Goal: Information Seeking & Learning: Learn about a topic

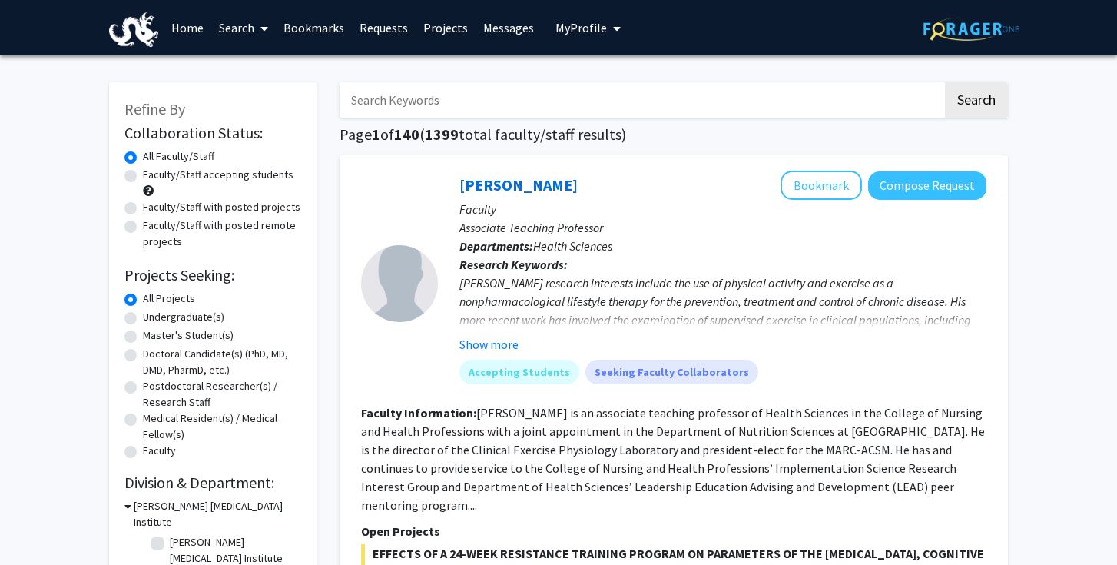
click at [194, 313] on label "Undergraduate(s)" at bounding box center [183, 317] width 81 height 16
click at [153, 313] on input "Undergraduate(s)" at bounding box center [148, 314] width 10 height 10
radio input "true"
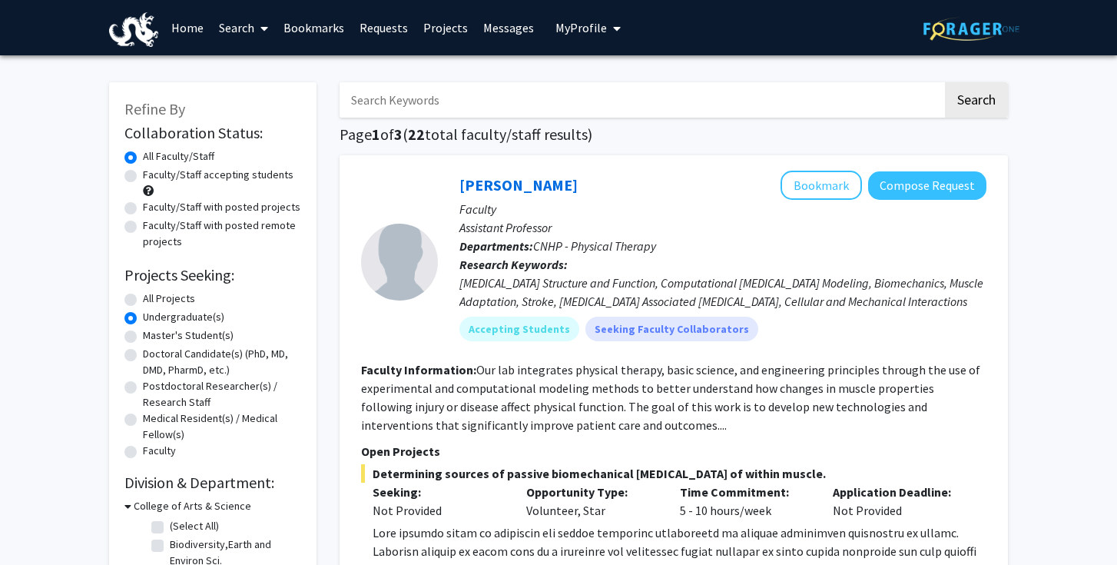
click at [460, 100] on input "Search Keywords" at bounding box center [641, 99] width 603 height 35
type input "paid"
click at [945, 82] on button "Search" at bounding box center [976, 99] width 63 height 35
radio input "true"
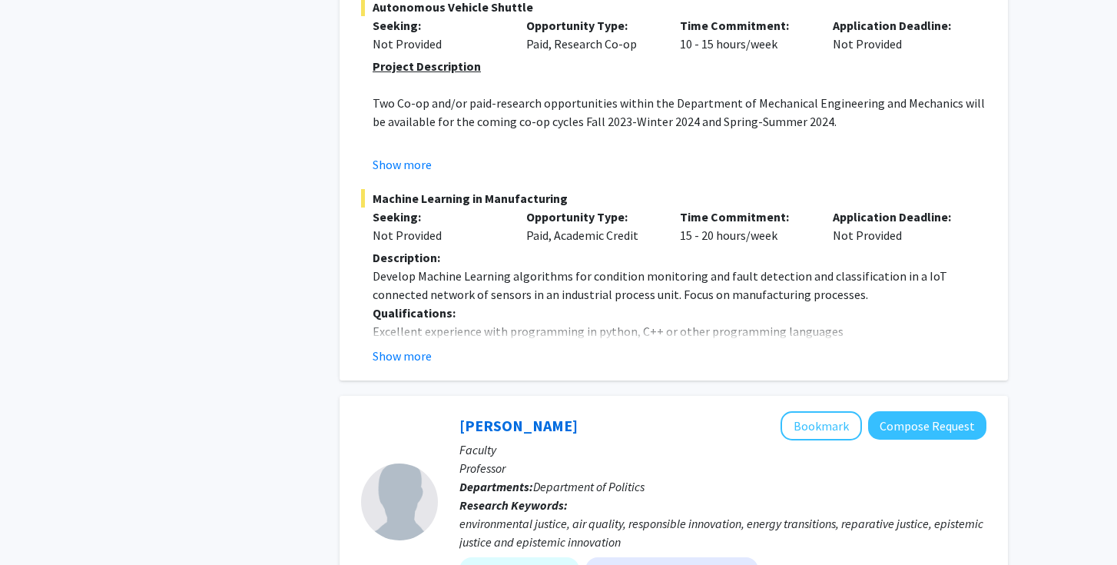
scroll to position [1226, 0]
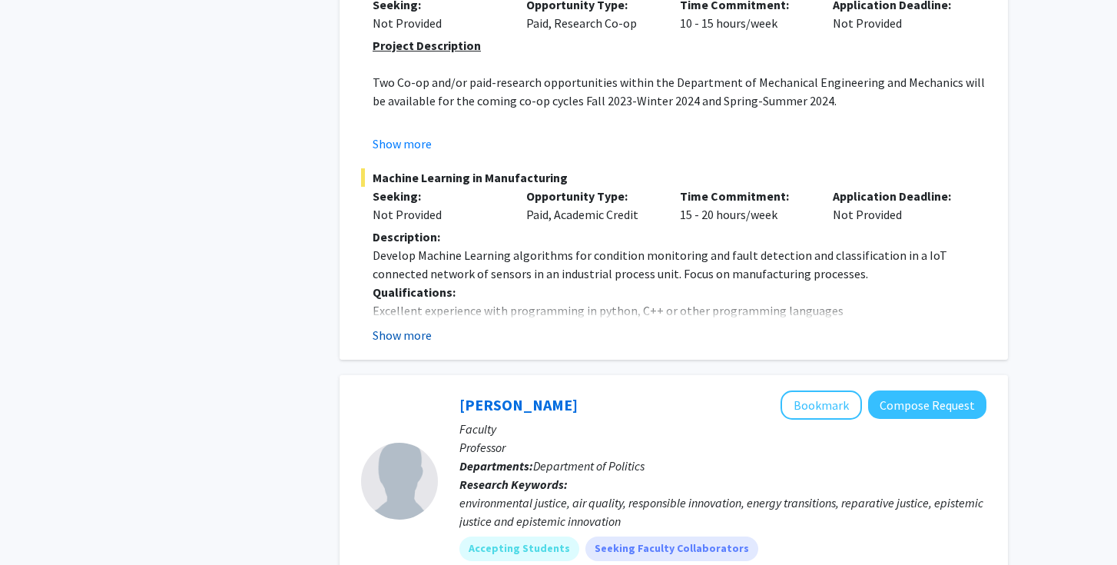
click at [425, 326] on button "Show more" at bounding box center [402, 335] width 59 height 18
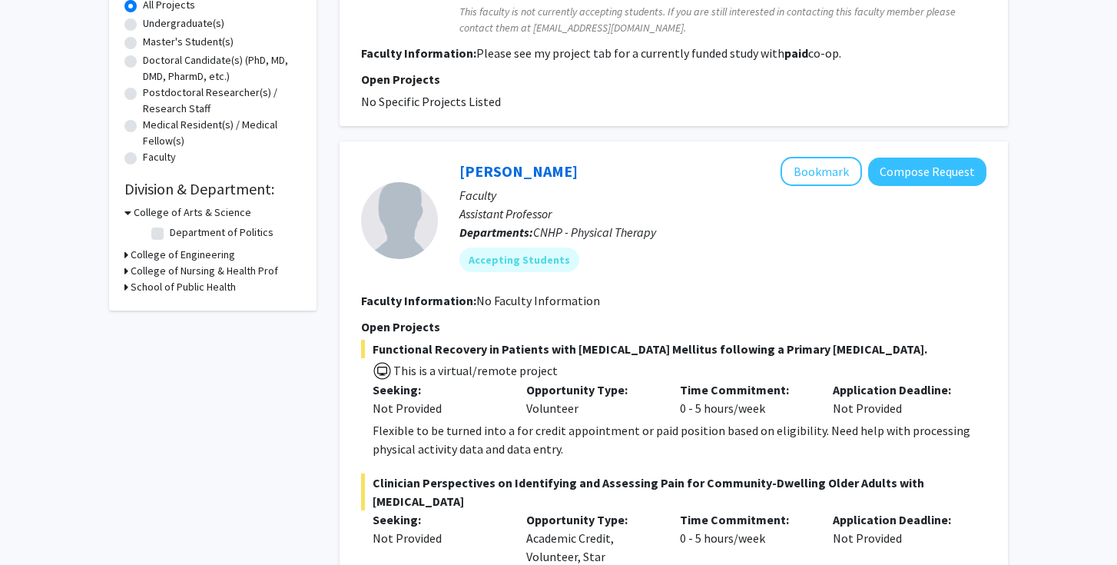
scroll to position [0, 0]
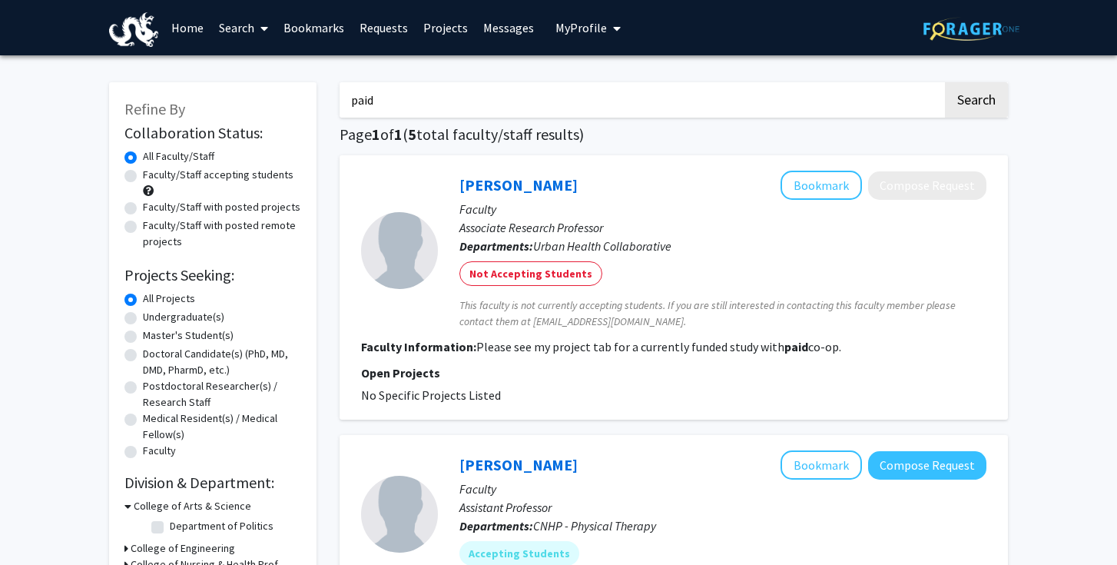
click at [850, 98] on input "paid" at bounding box center [641, 99] width 603 height 35
click at [945, 82] on button "Search" at bounding box center [976, 99] width 63 height 35
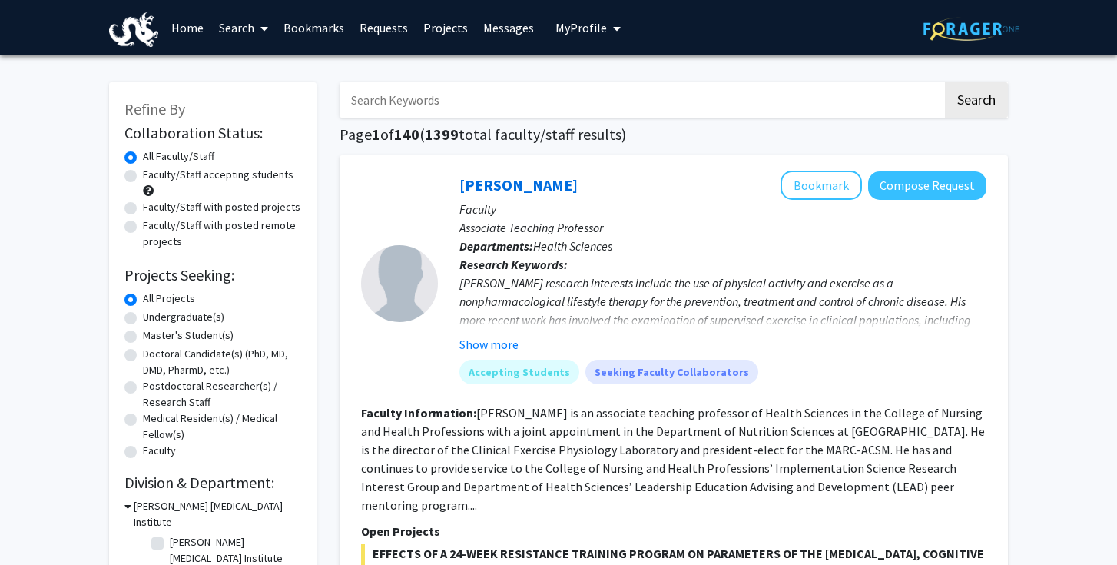
click at [187, 320] on label "Undergraduate(s)" at bounding box center [183, 317] width 81 height 16
click at [153, 319] on input "Undergraduate(s)" at bounding box center [148, 314] width 10 height 10
radio input "true"
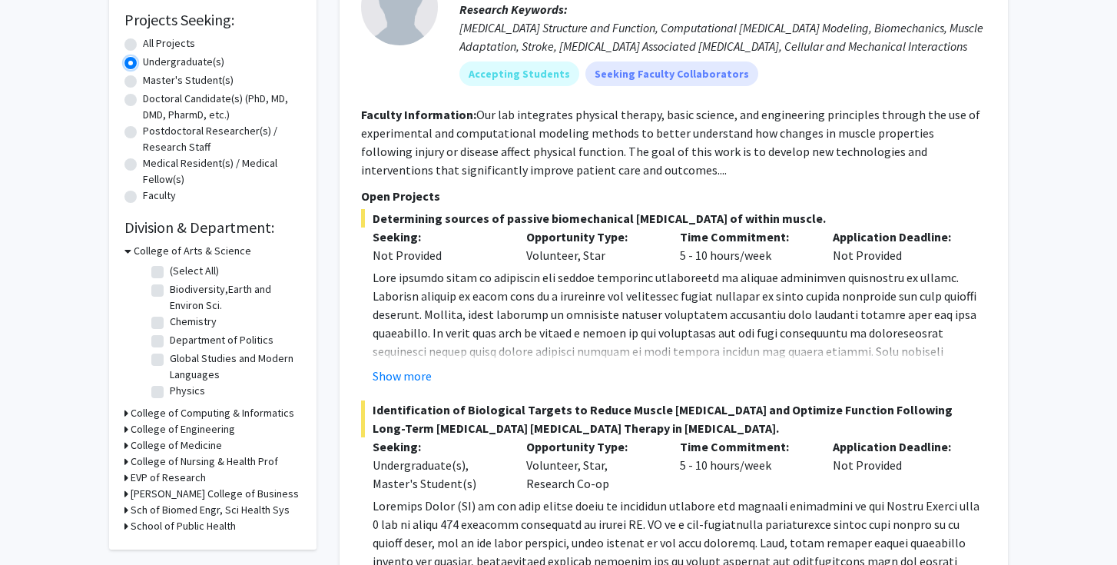
scroll to position [257, 0]
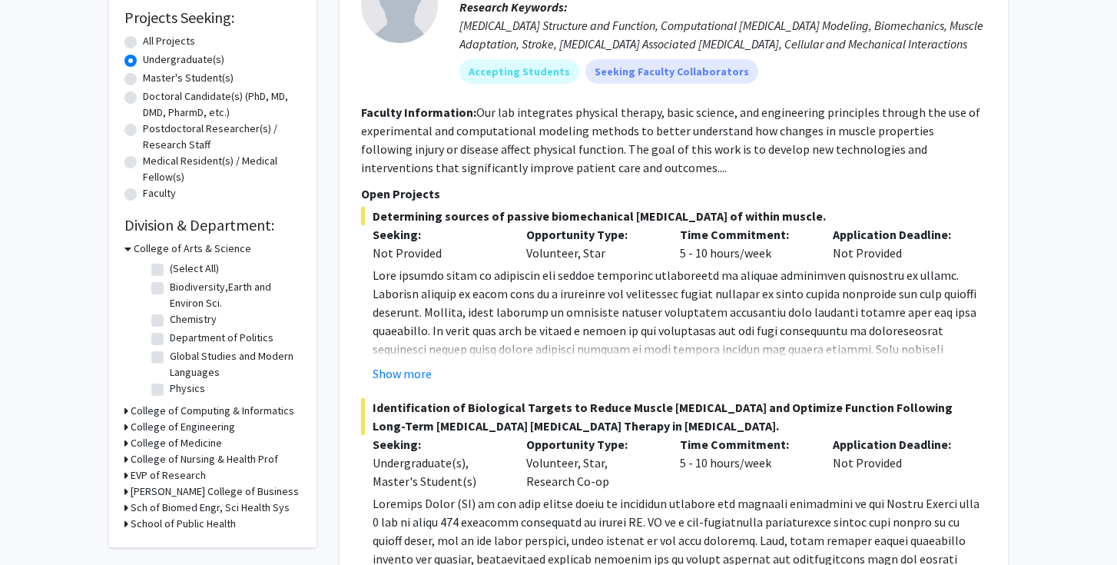
click at [170, 269] on label "(Select All)" at bounding box center [194, 269] width 49 height 16
click at [170, 269] on input "(Select All)" at bounding box center [175, 266] width 10 height 10
checkbox input "true"
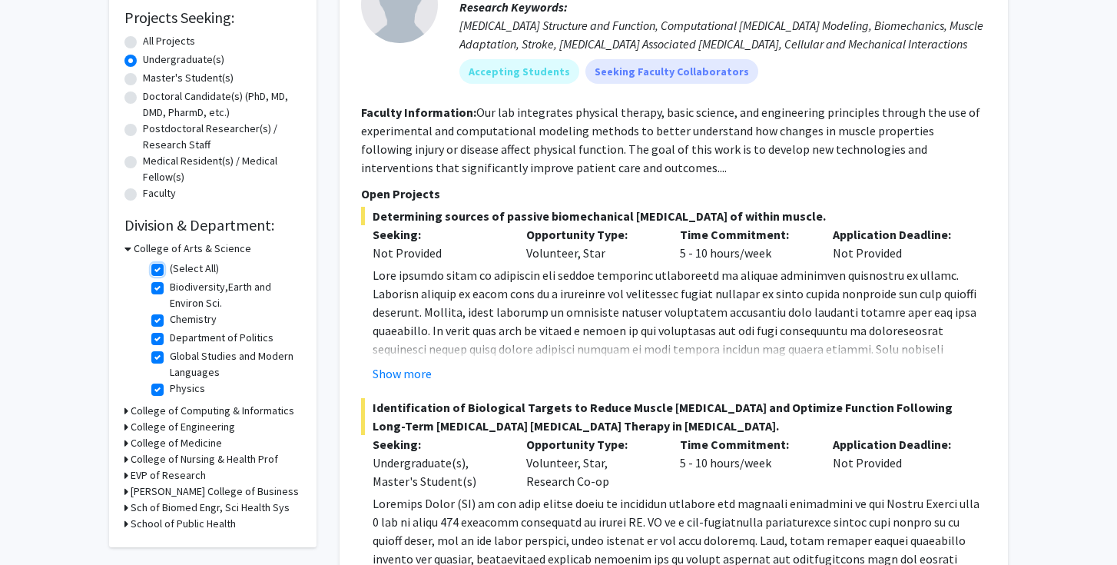
checkbox input "true"
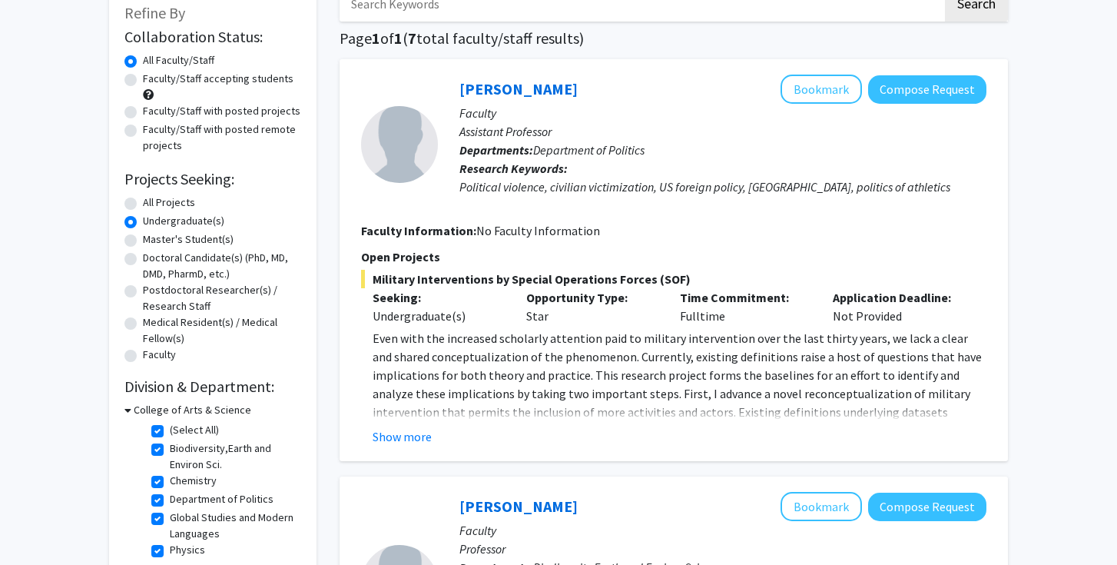
scroll to position [105, 0]
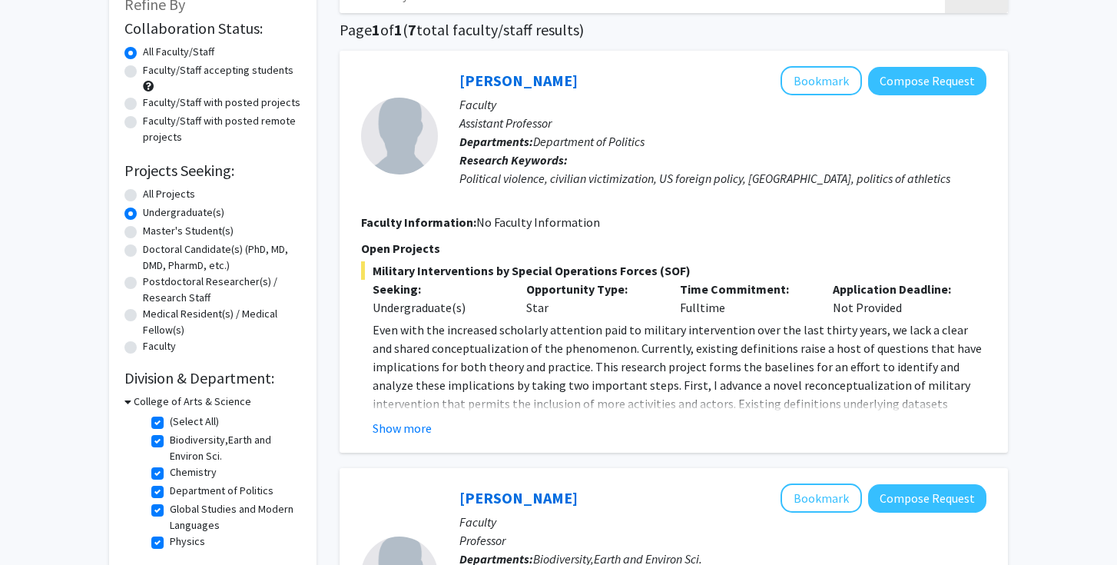
click at [170, 420] on label "(Select All)" at bounding box center [194, 421] width 49 height 16
click at [170, 420] on input "(Select All)" at bounding box center [175, 418] width 10 height 10
checkbox input "false"
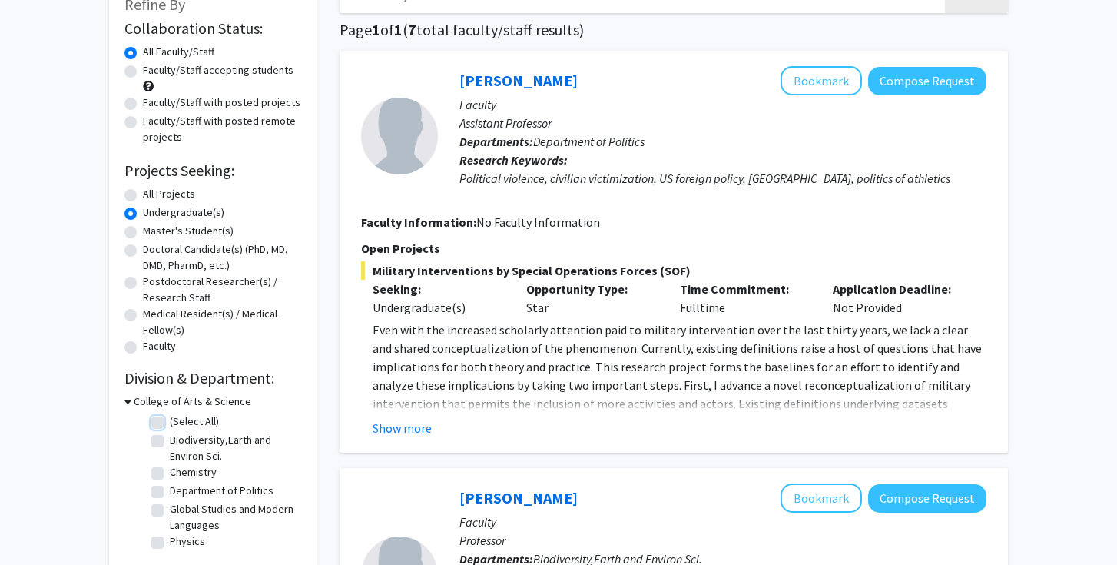
checkbox input "false"
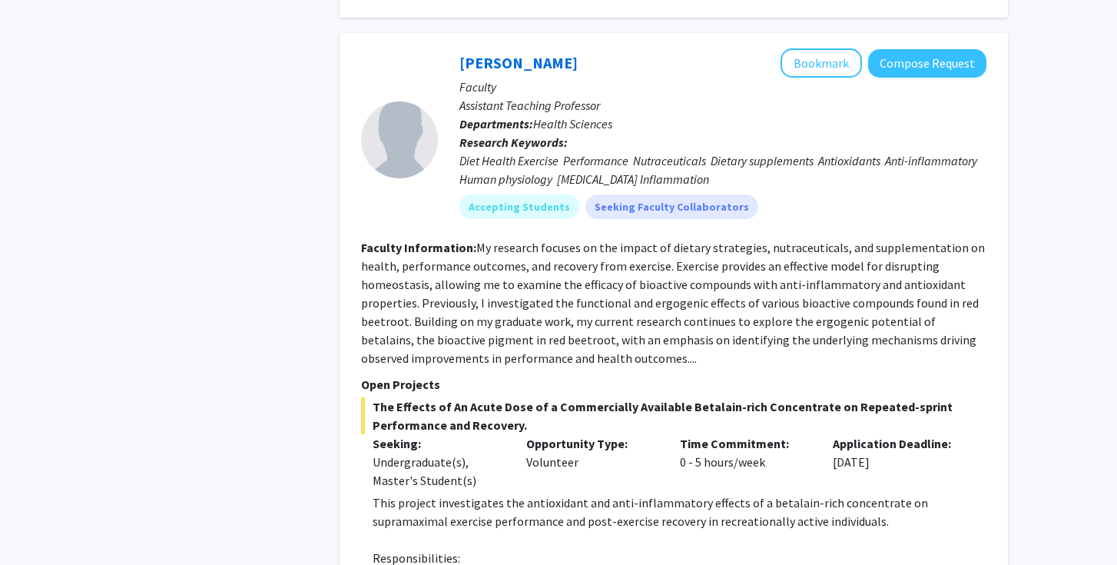
scroll to position [5200, 0]
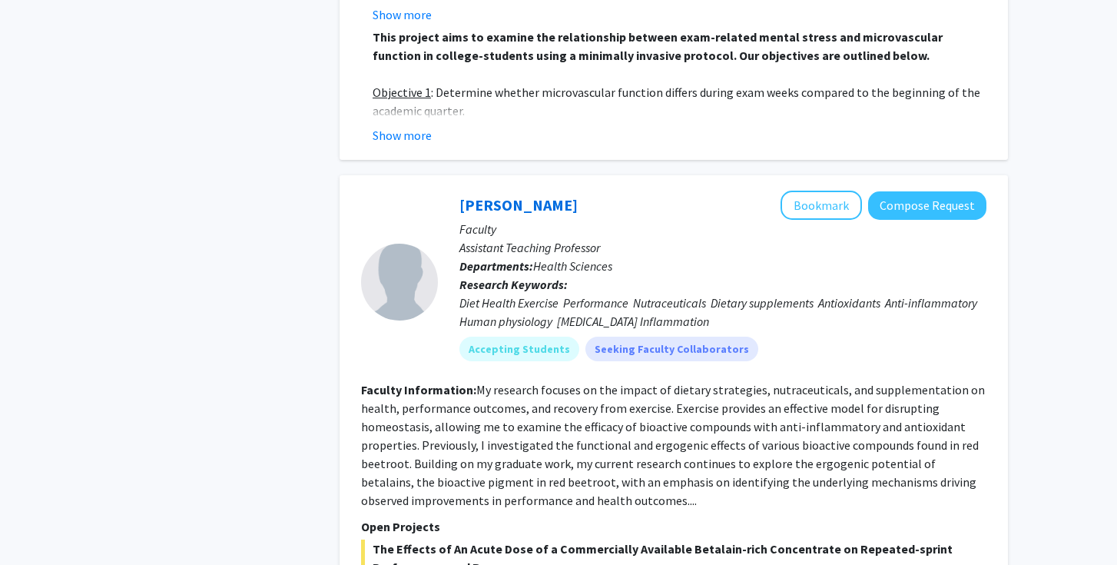
scroll to position [5045, 0]
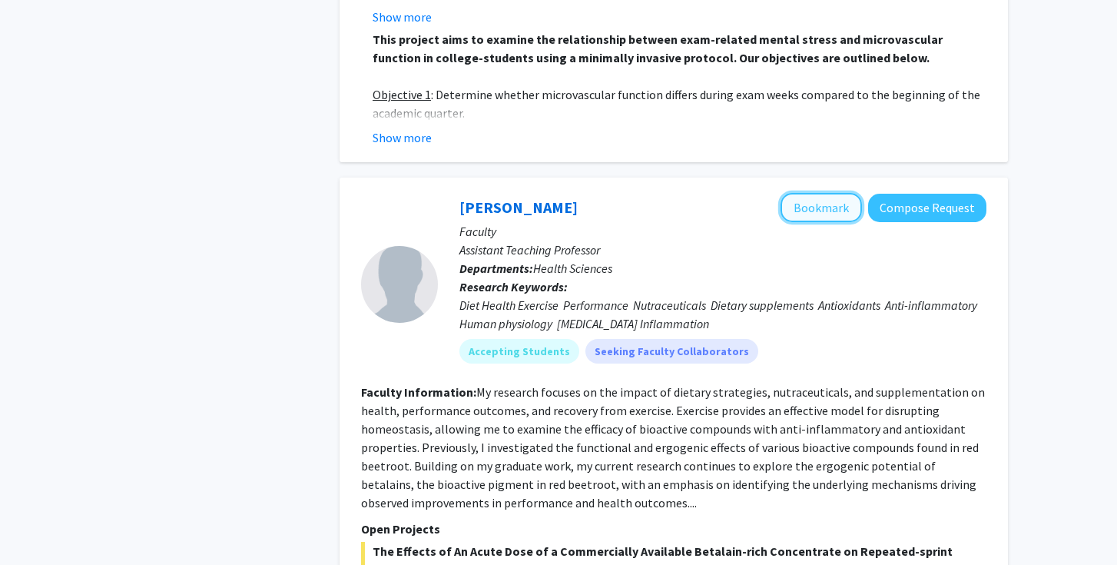
click at [836, 193] on button "Bookmark" at bounding box center [821, 207] width 81 height 29
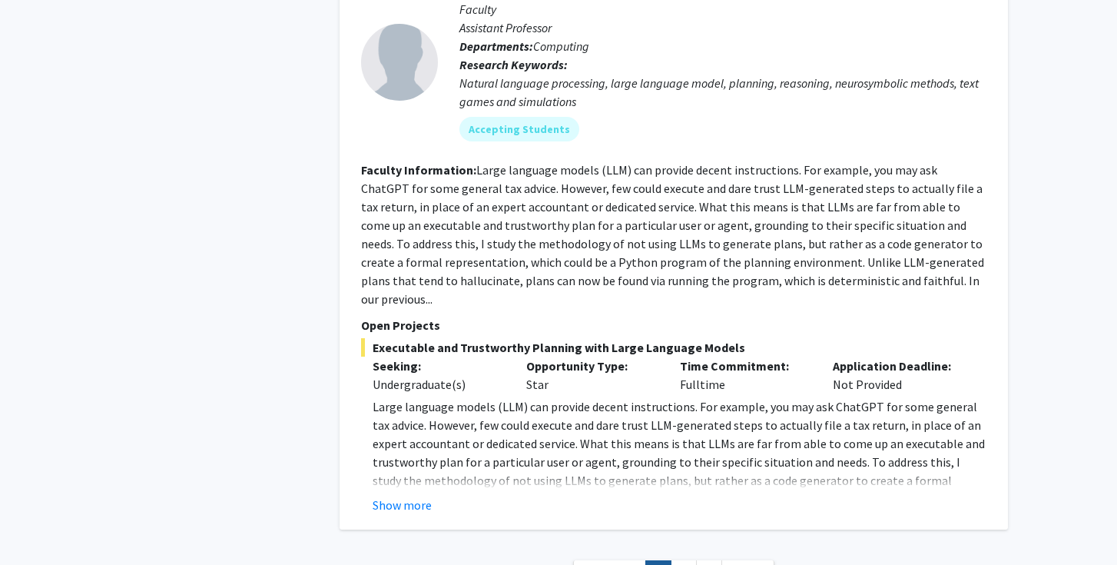
scroll to position [7417, 0]
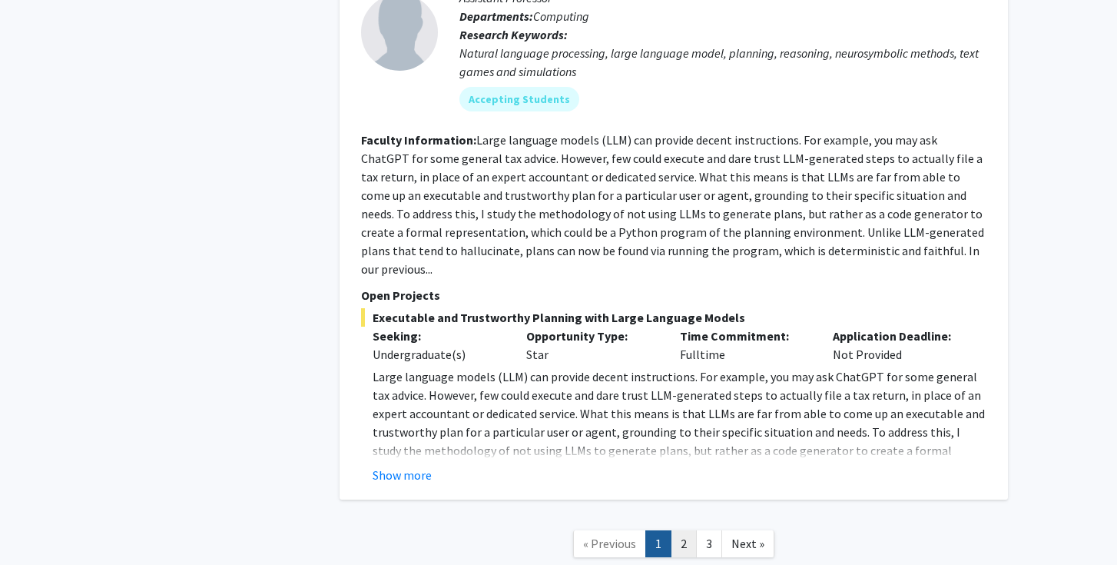
click at [689, 530] on link "2" at bounding box center [684, 543] width 26 height 27
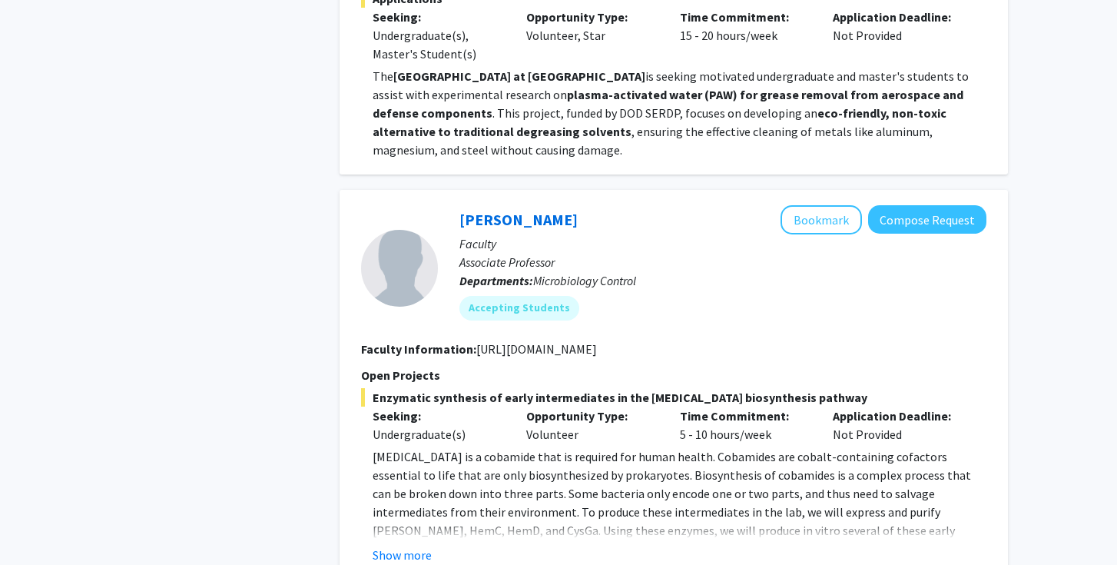
scroll to position [3946, 0]
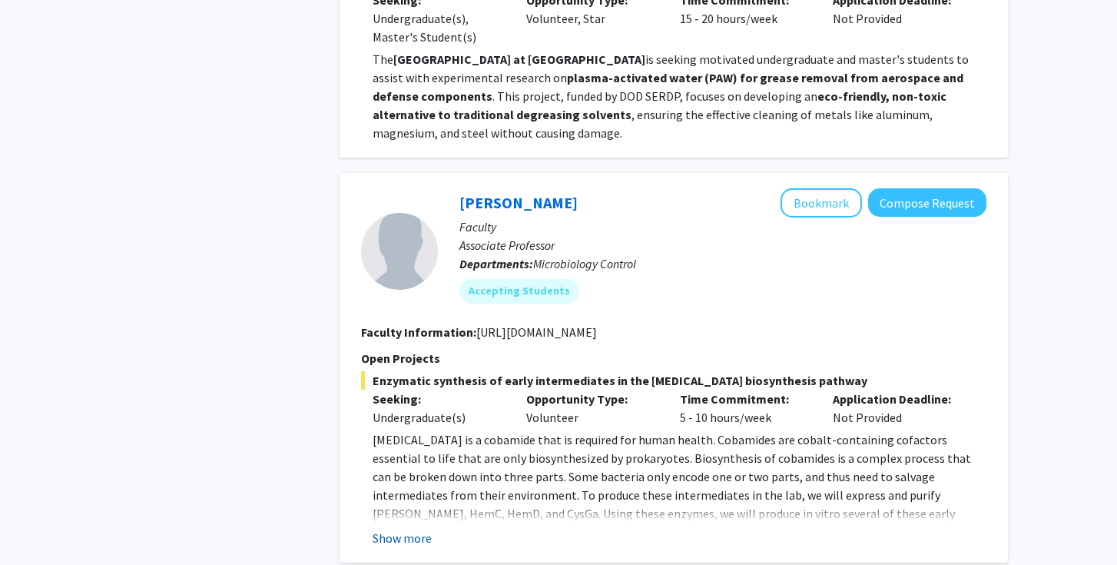
click at [419, 529] on button "Show more" at bounding box center [402, 538] width 59 height 18
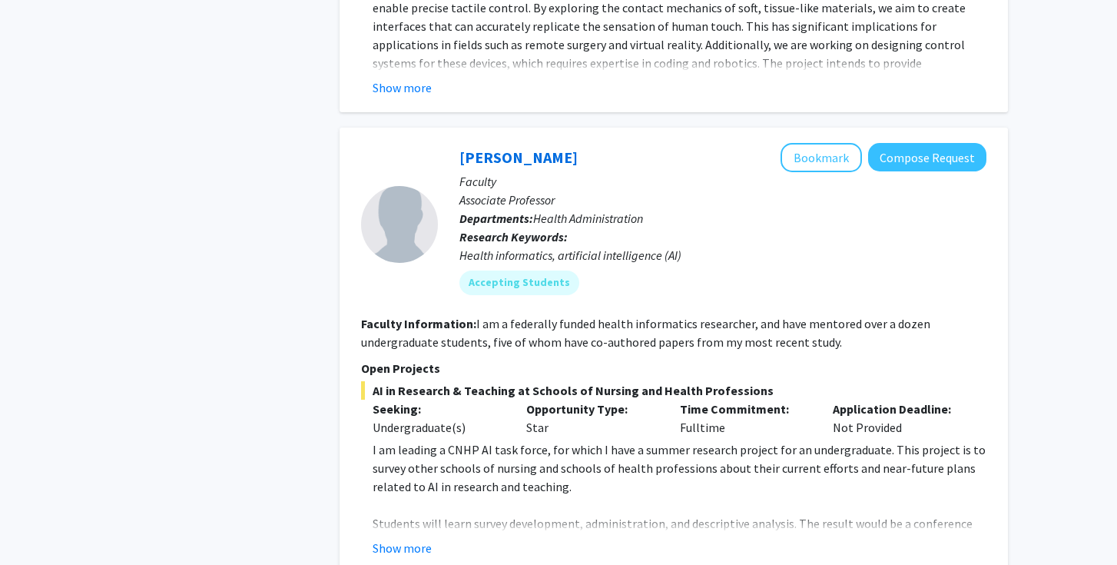
scroll to position [4997, 0]
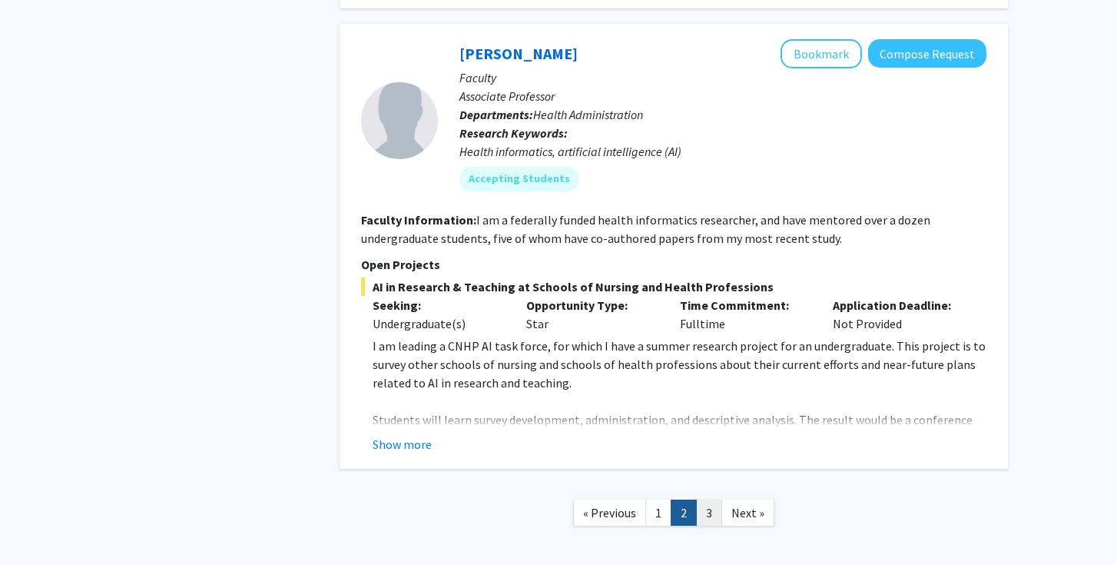
click at [708, 499] on link "3" at bounding box center [709, 512] width 26 height 27
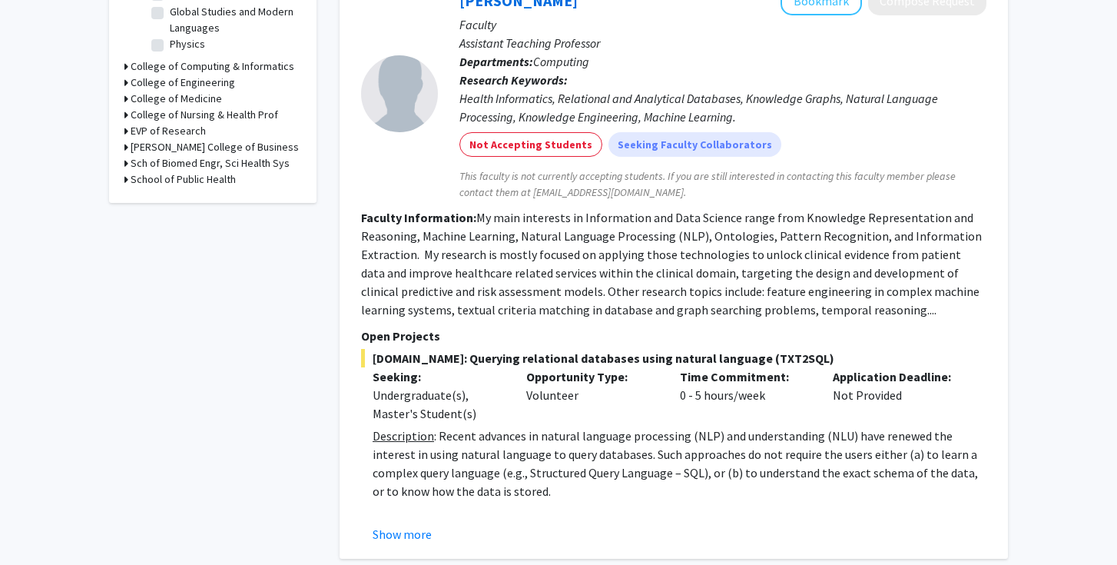
scroll to position [511, 0]
